Goal: Information Seeking & Learning: Learn about a topic

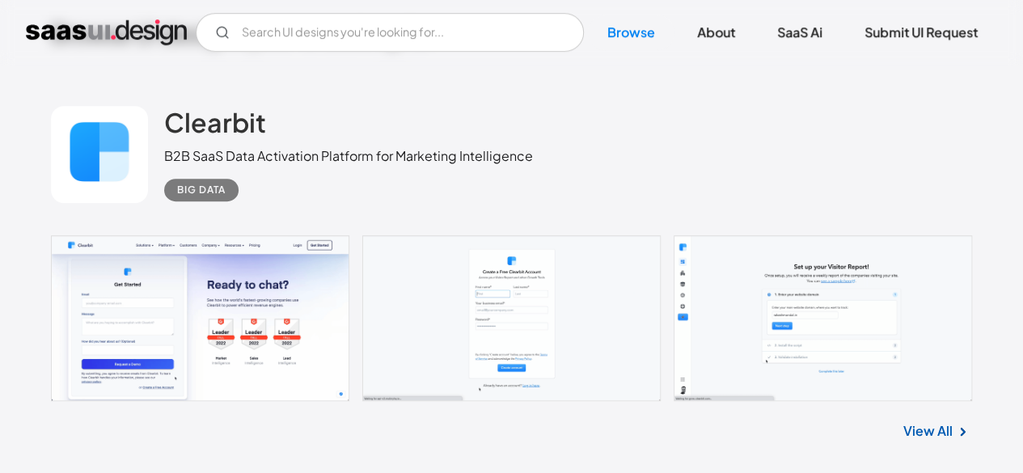
scroll to position [324, 0]
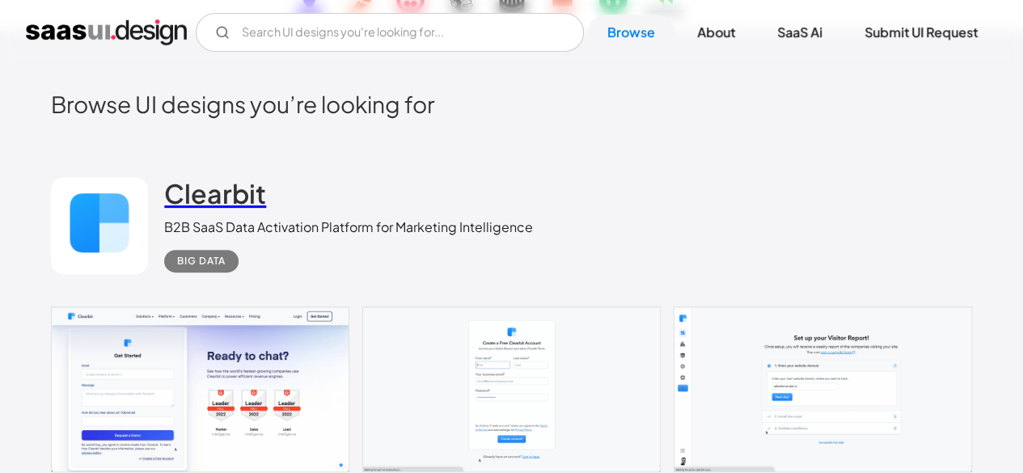
click at [209, 209] on link "Clearbit" at bounding box center [215, 197] width 102 height 40
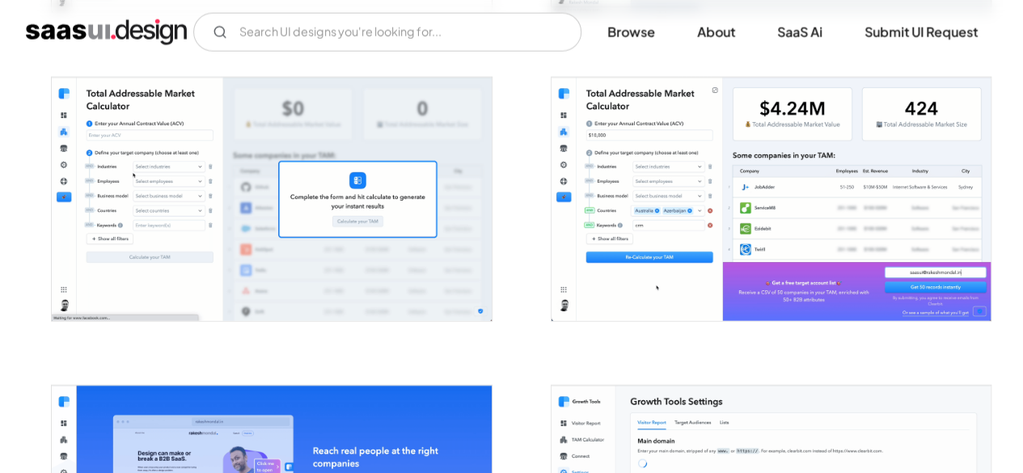
scroll to position [1860, 0]
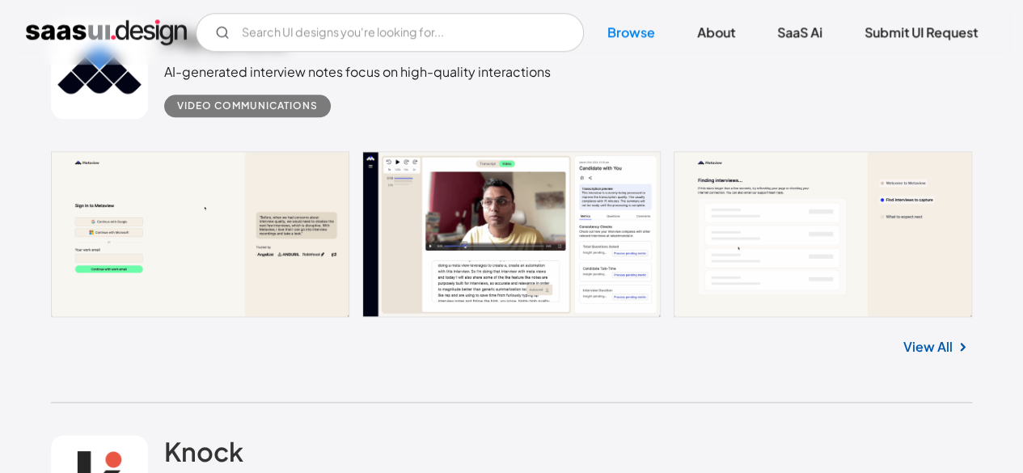
scroll to position [867, 0]
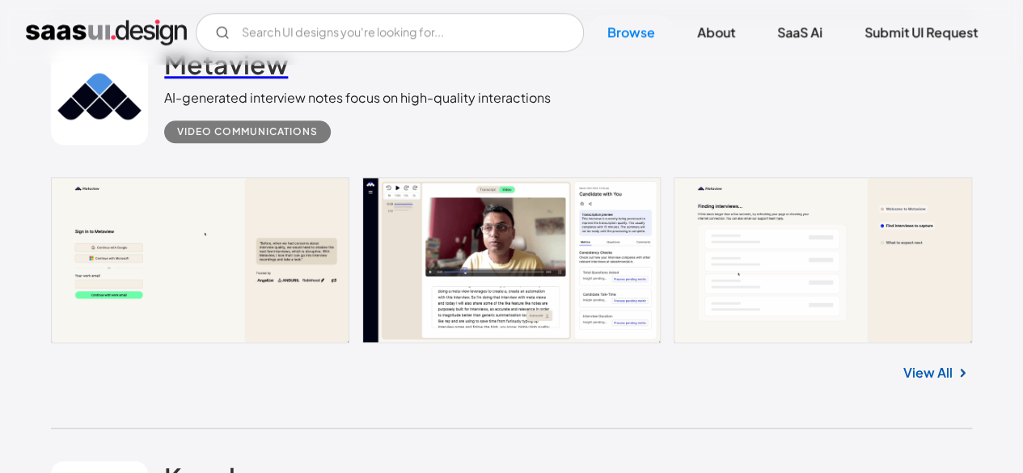
click at [197, 74] on h2 "Metaview" at bounding box center [226, 64] width 124 height 32
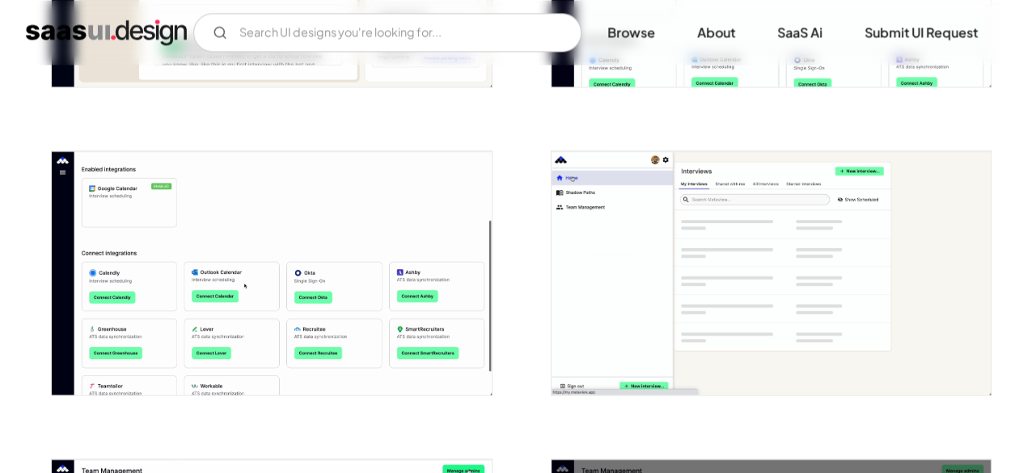
scroll to position [1294, 0]
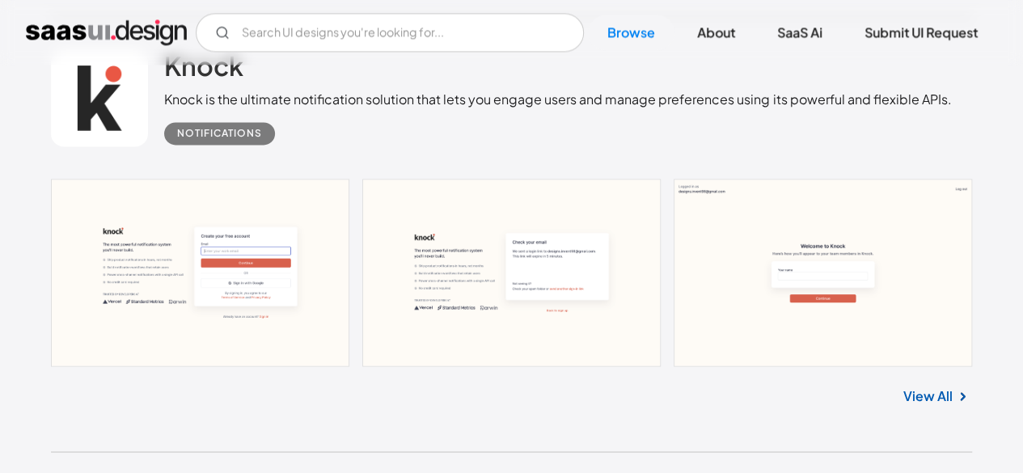
scroll to position [1191, 0]
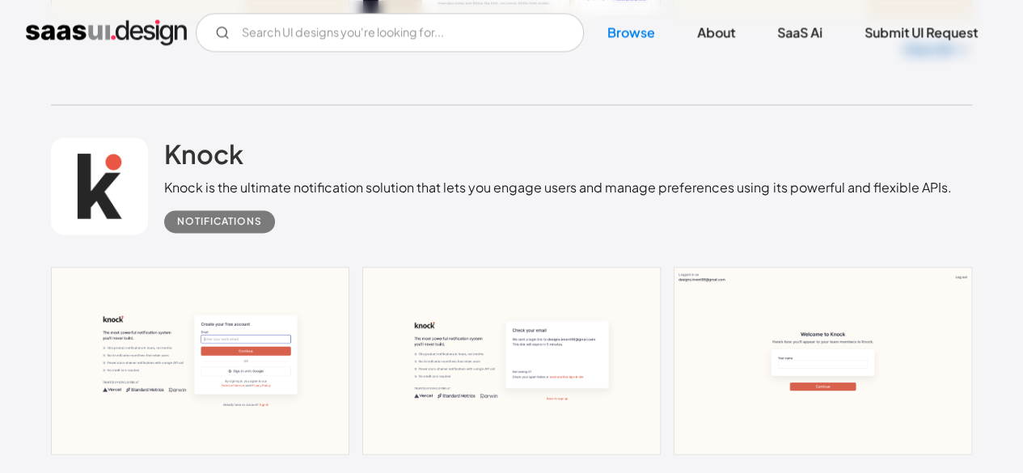
click at [125, 158] on link at bounding box center [99, 186] width 97 height 97
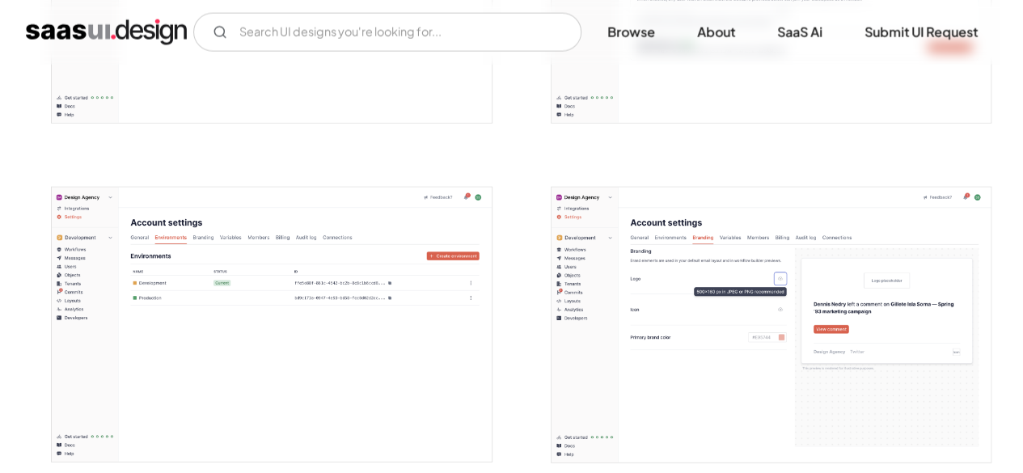
scroll to position [2022, 0]
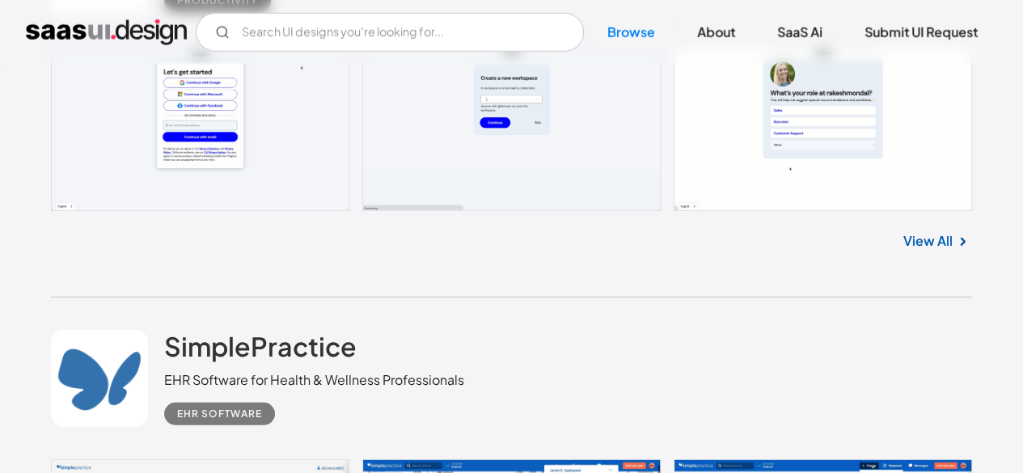
scroll to position [2161, 0]
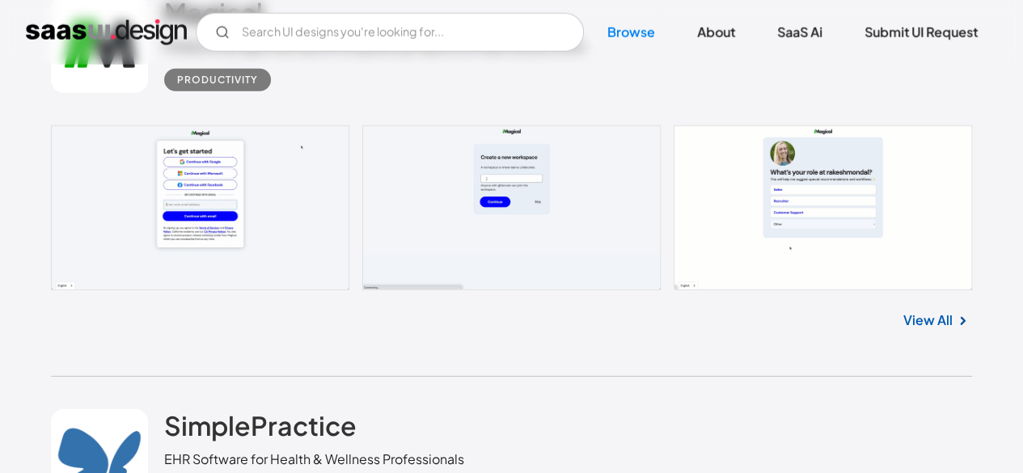
click at [914, 316] on link "View All" at bounding box center [927, 320] width 49 height 19
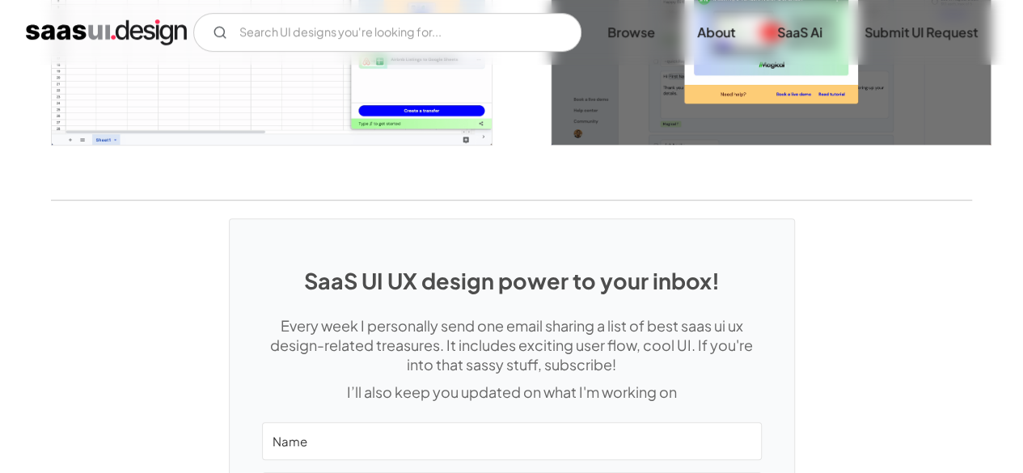
scroll to position [3559, 0]
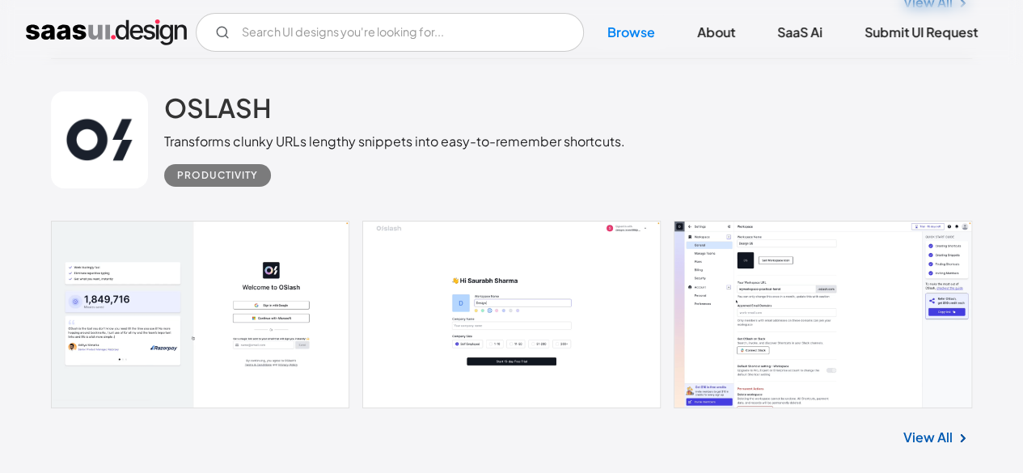
scroll to position [2918, 0]
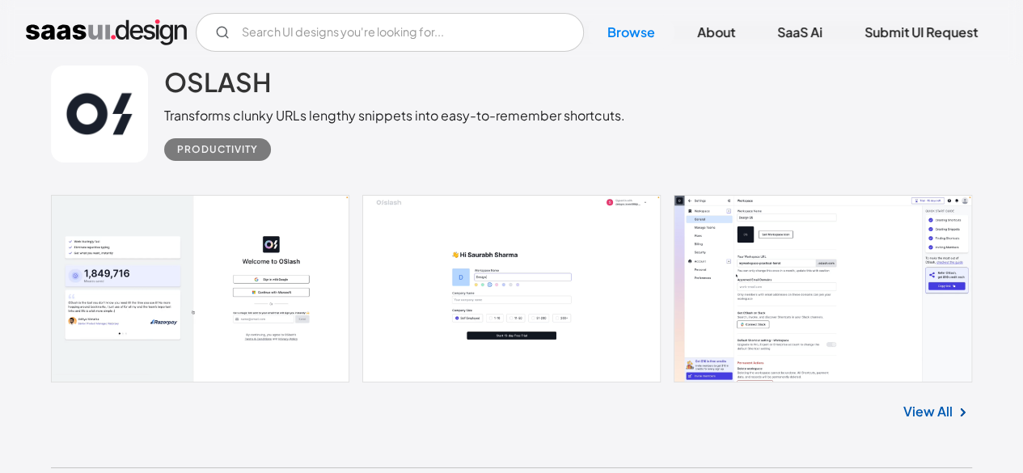
click at [954, 403] on img at bounding box center [962, 412] width 19 height 19
click at [941, 402] on link "View All" at bounding box center [927, 411] width 49 height 19
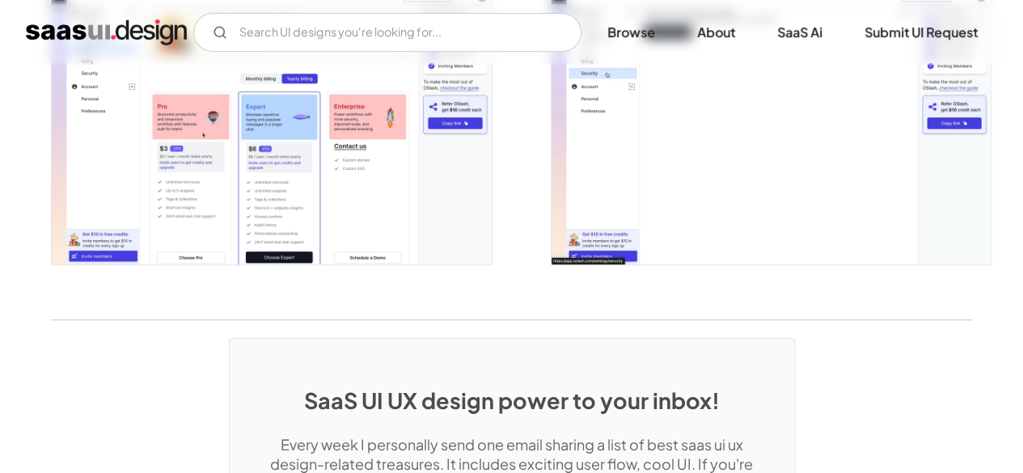
scroll to position [3478, 0]
